Goal: Task Accomplishment & Management: Use online tool/utility

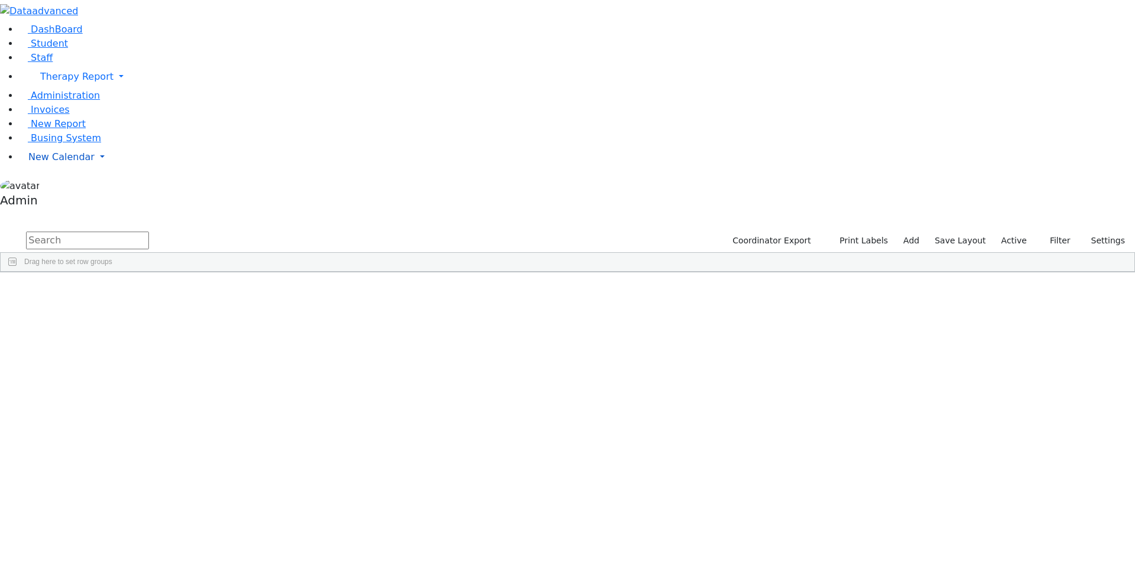
click at [116, 169] on link "New Calendar" at bounding box center [577, 157] width 1116 height 24
click at [57, 101] on span "Administration" at bounding box center [65, 95] width 69 height 11
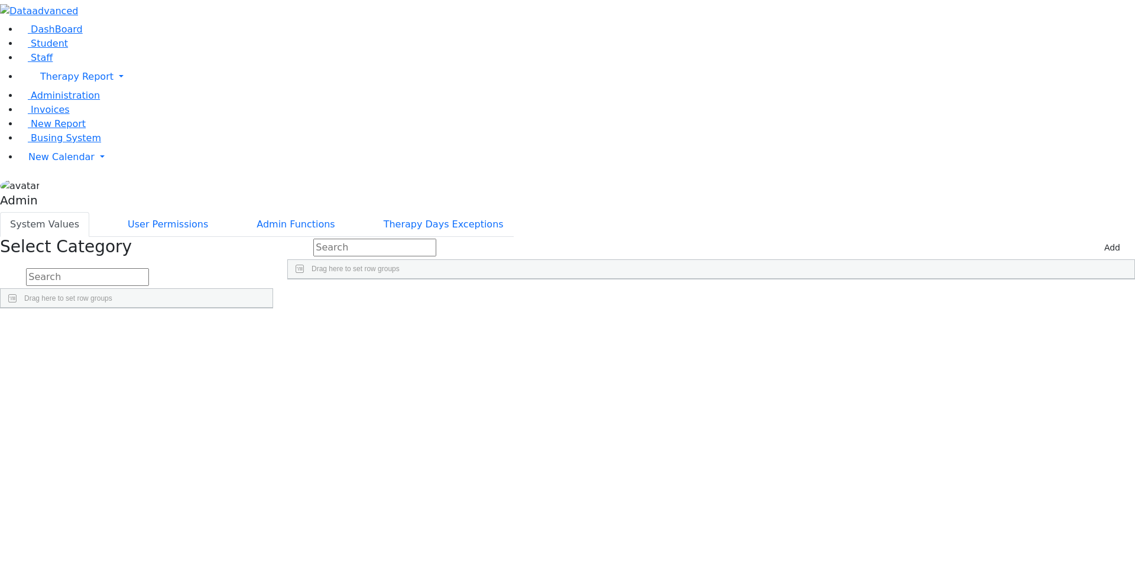
click at [149, 268] on input "text" at bounding box center [87, 277] width 123 height 18
type input "exc"
click at [508, 212] on button "Therapy Days Exceptions" at bounding box center [444, 224] width 140 height 25
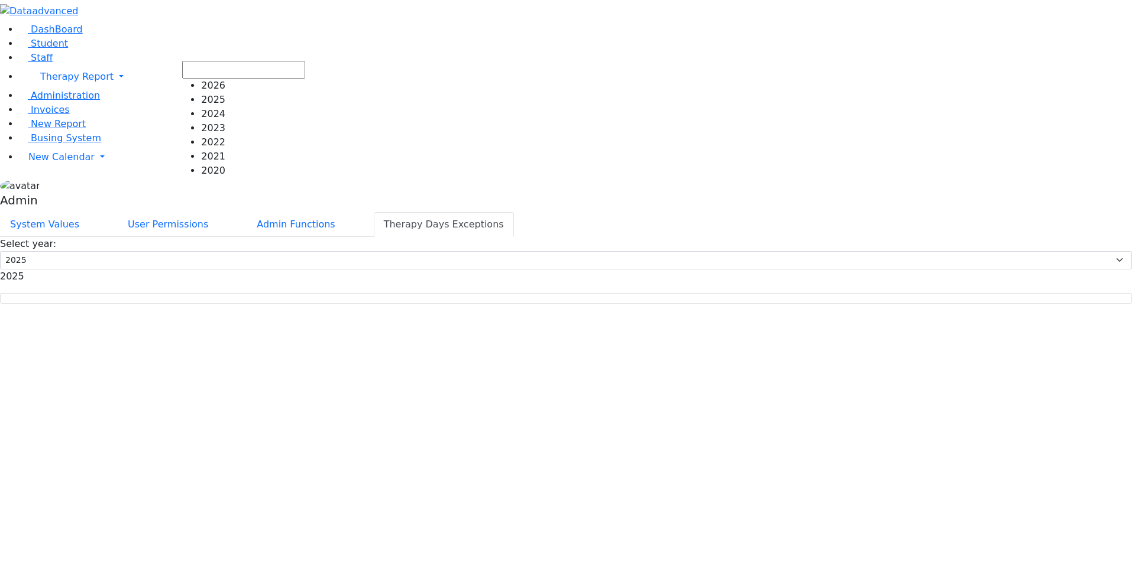
click at [24, 271] on span "2025" at bounding box center [12, 276] width 24 height 11
click at [201, 82] on li "2026" at bounding box center [253, 86] width 104 height 14
click at [201, 121] on li "2023" at bounding box center [253, 128] width 104 height 14
click at [740, 212] on div "System Values User Permissions Admin Functions Therapy Days Exceptions" at bounding box center [566, 224] width 1132 height 25
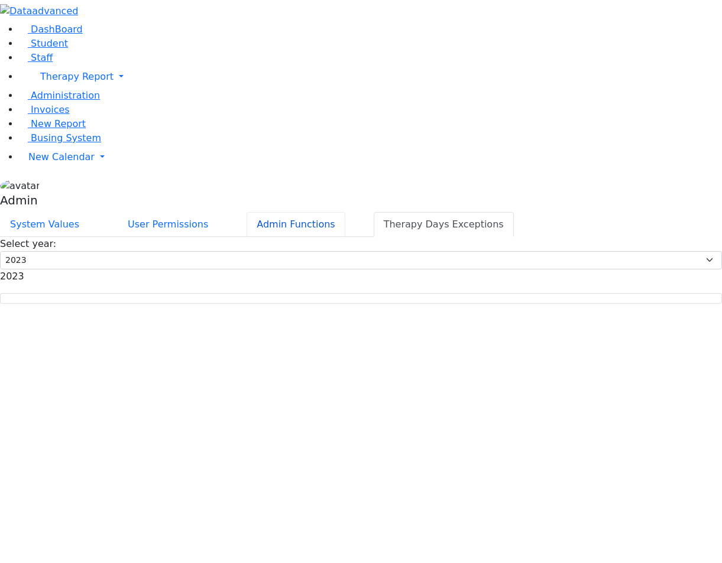
click at [345, 212] on button "Admin Functions" at bounding box center [296, 224] width 98 height 25
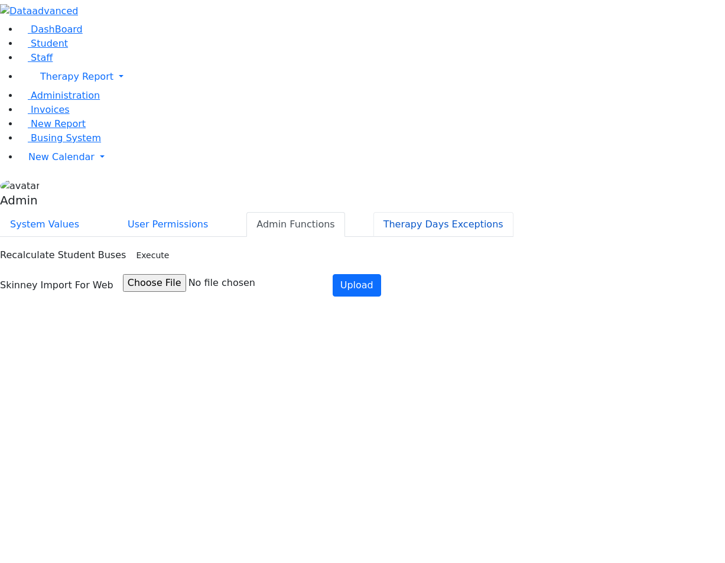
click at [511, 212] on button "Therapy Days Exceptions" at bounding box center [444, 224] width 140 height 25
select select "2025"
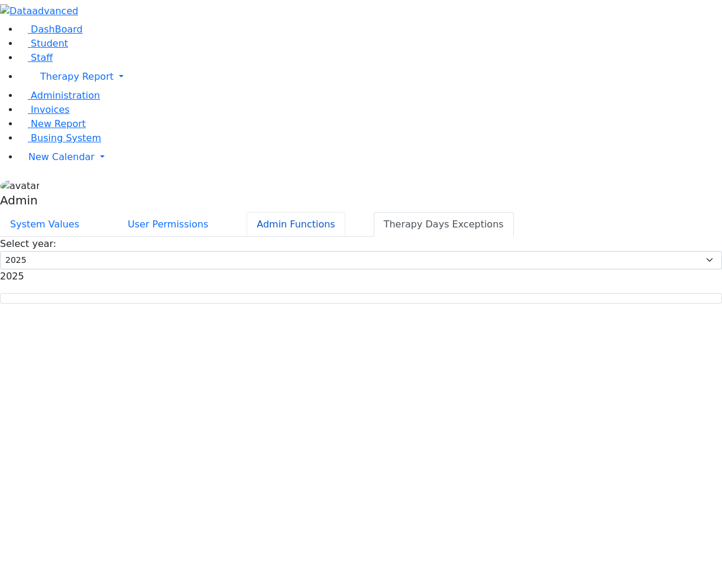
click at [345, 212] on button "Admin Functions" at bounding box center [296, 224] width 98 height 25
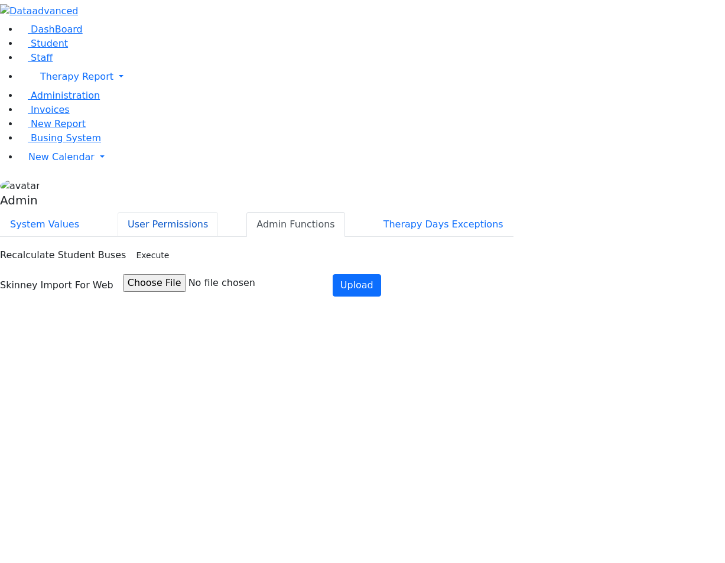
click at [218, 212] on button "User Permissions" at bounding box center [168, 224] width 101 height 25
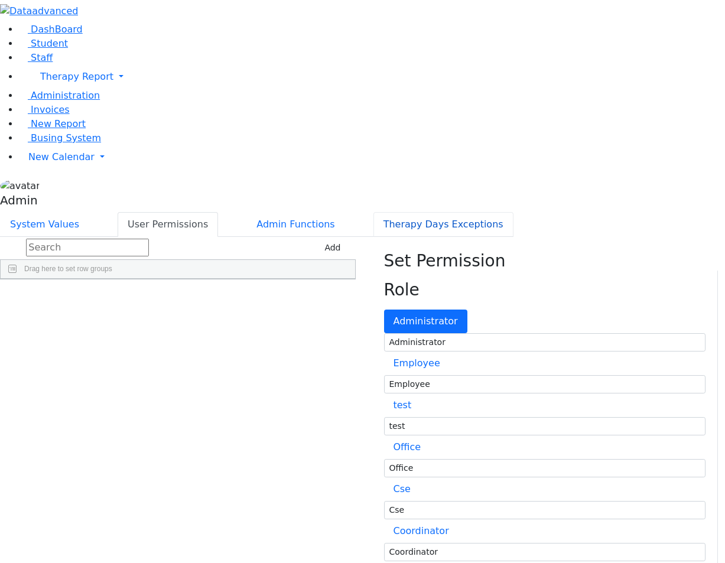
click at [513, 212] on button "Therapy Days Exceptions" at bounding box center [444, 224] width 140 height 25
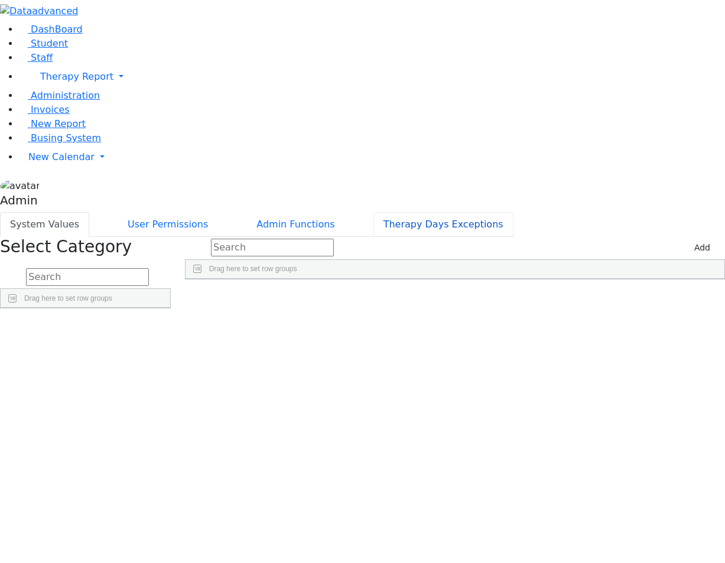
click at [514, 212] on button "Therapy Days Exceptions" at bounding box center [444, 224] width 140 height 25
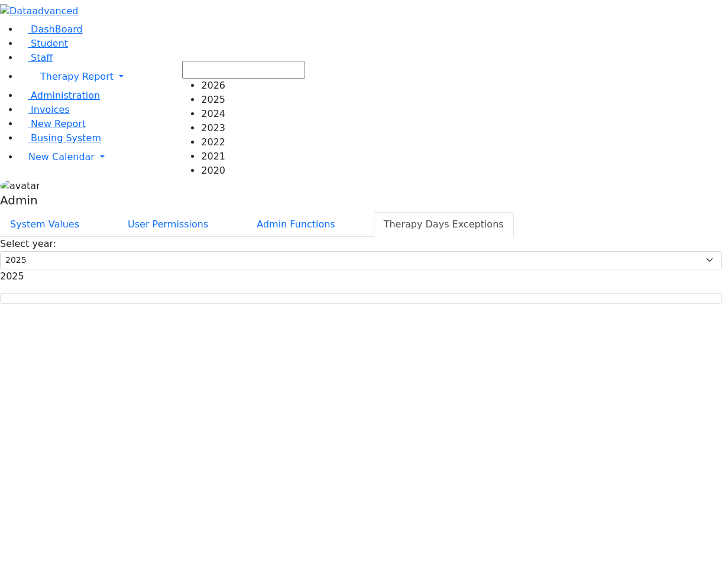
click at [24, 271] on span "2025" at bounding box center [12, 276] width 24 height 11
click at [201, 85] on li "2026" at bounding box center [253, 86] width 104 height 14
click at [201, 80] on li "2026" at bounding box center [253, 86] width 104 height 14
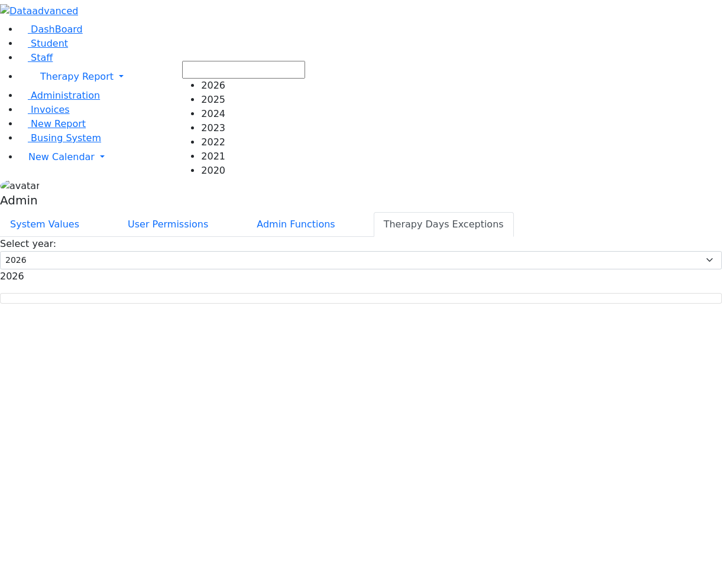
click at [201, 107] on li "2024" at bounding box center [253, 114] width 104 height 14
click at [201, 135] on li "2022" at bounding box center [253, 142] width 104 height 14
select select "2022"
click at [57, 163] on span "New Calendar" at bounding box center [61, 156] width 66 height 11
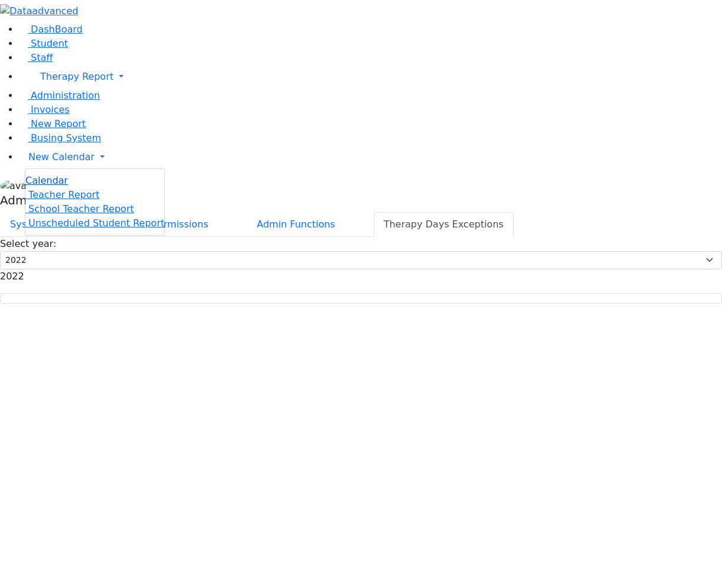
click at [66, 186] on span "Calendar" at bounding box center [46, 180] width 43 height 11
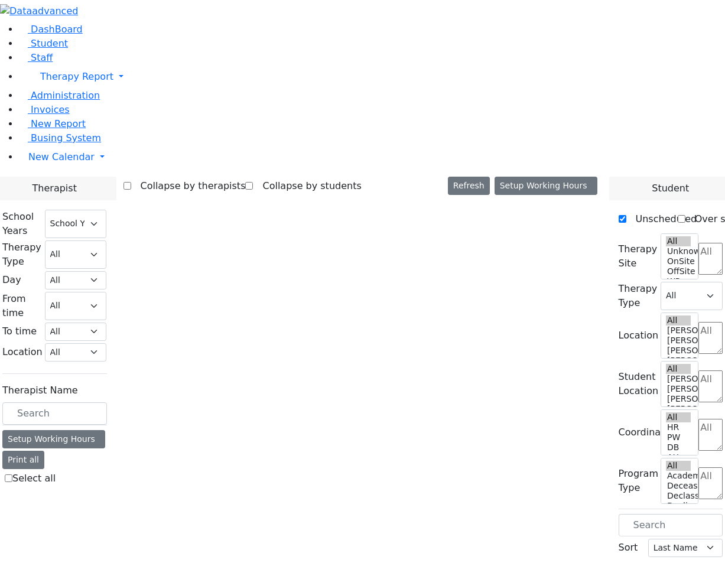
select select "212"
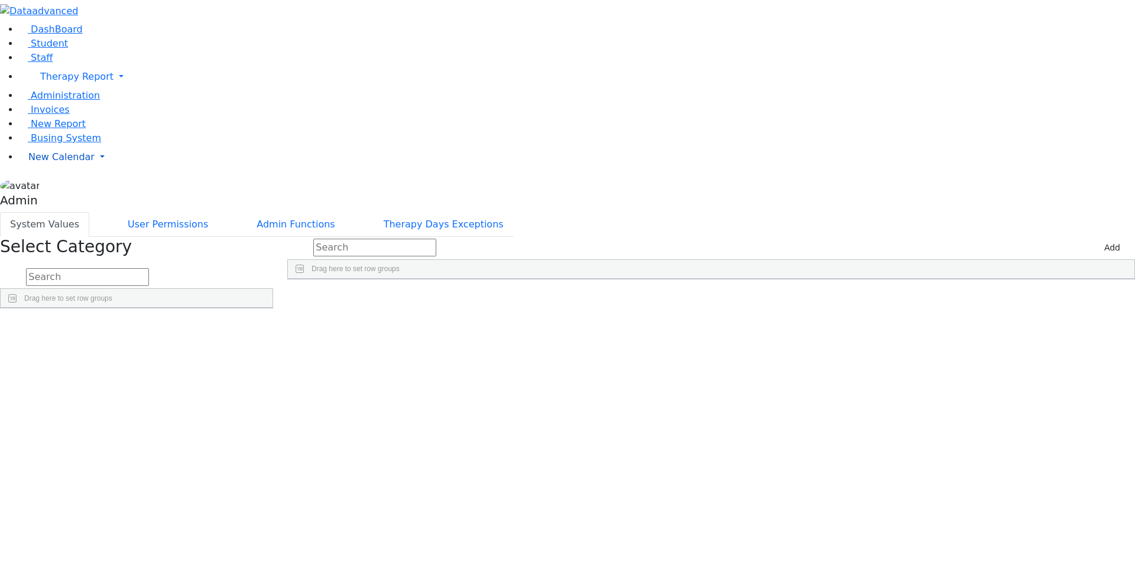
click at [72, 163] on span "New Calendar" at bounding box center [61, 156] width 66 height 11
click at [68, 186] on span "Calendar" at bounding box center [46, 180] width 43 height 11
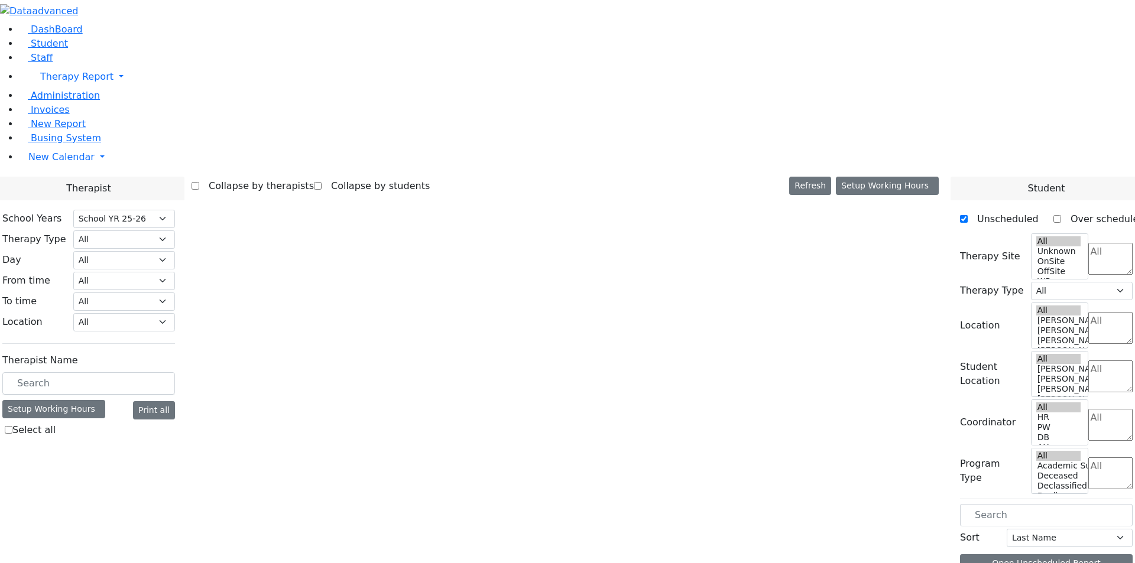
select select "212"
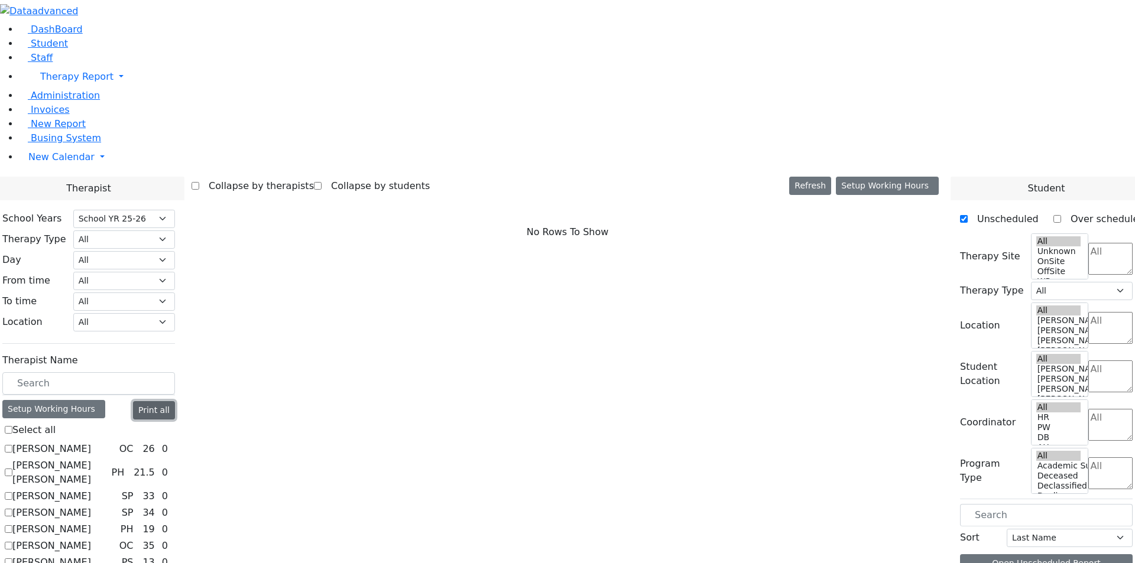
click at [175, 401] on button "Print all" at bounding box center [154, 410] width 42 height 18
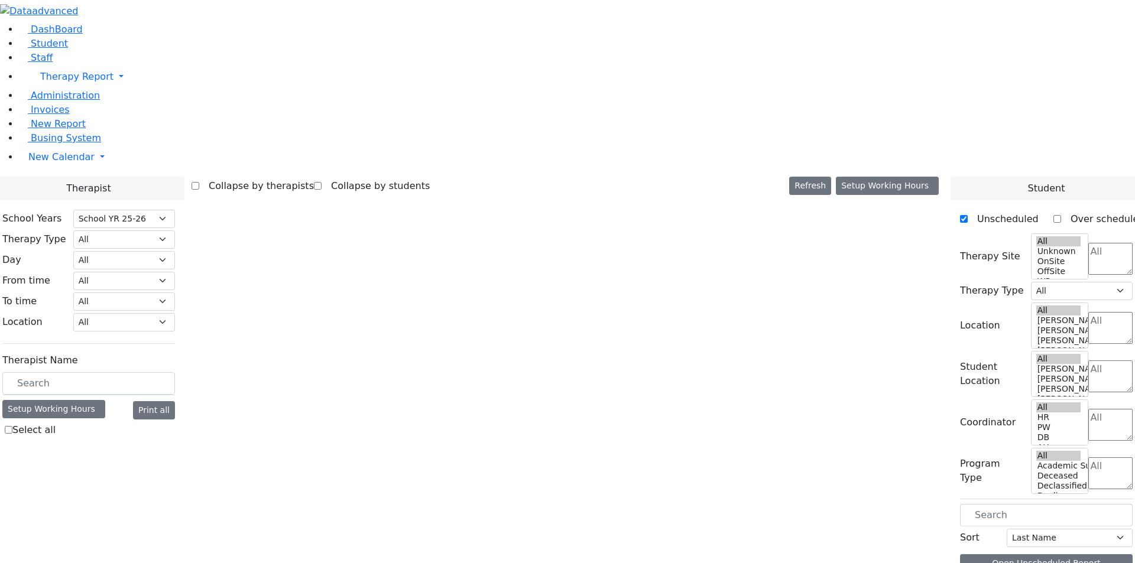
select select "212"
